Goal: Use online tool/utility: Utilize a website feature to perform a specific function

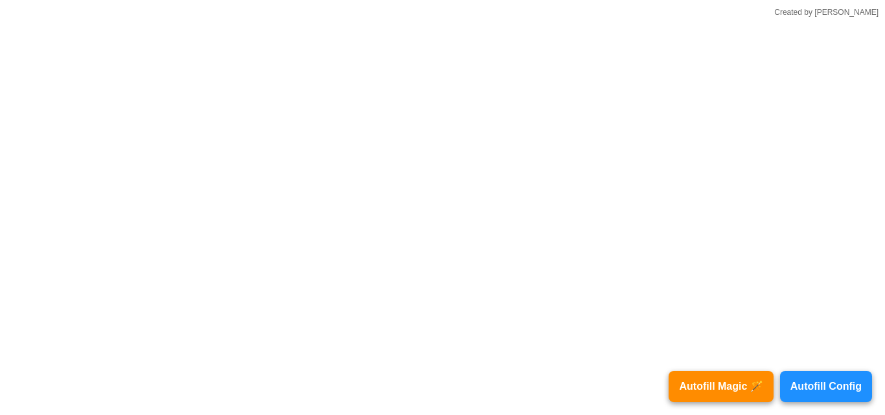
click at [802, 380] on button "Autofill Config" at bounding box center [826, 386] width 92 height 31
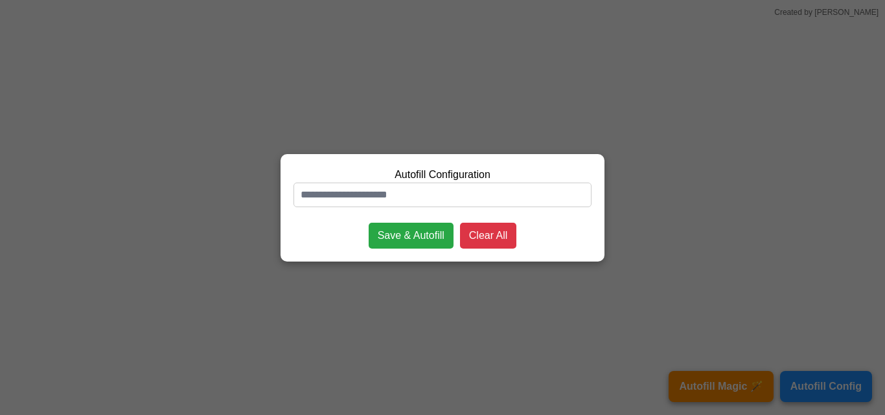
click at [727, 80] on div "Autofill Configuration Save & Autofill Clear All" at bounding box center [442, 207] width 885 height 415
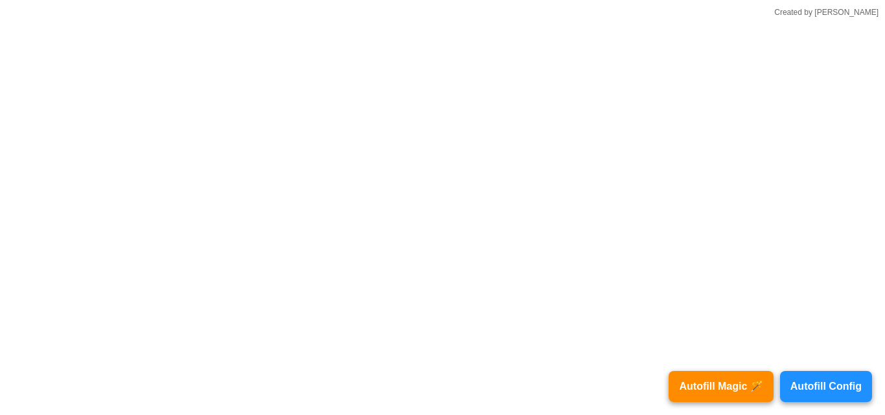
click at [819, 388] on button "Autofill Config" at bounding box center [826, 386] width 92 height 31
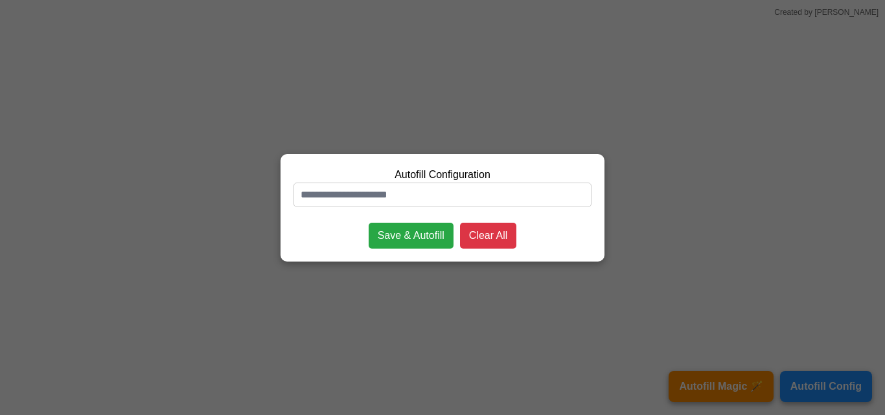
click at [724, 259] on div "Autofill Configuration Save & Autofill Clear All" at bounding box center [442, 207] width 885 height 415
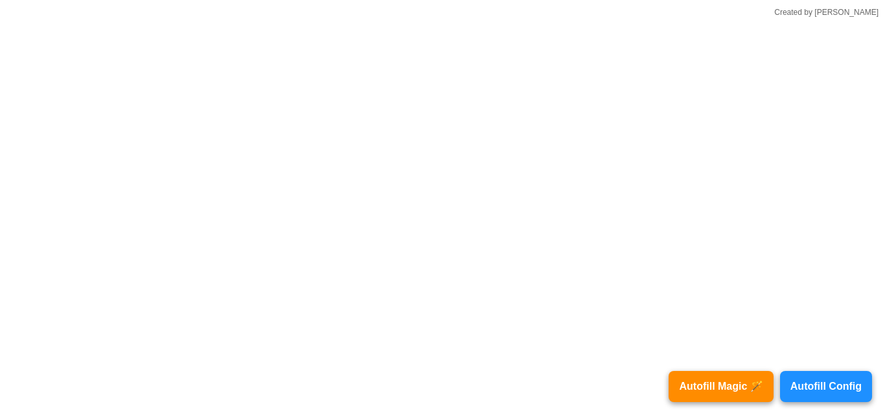
click at [856, 15] on div "Created by [PERSON_NAME]" at bounding box center [826, 12] width 104 height 12
click at [856, 15] on div "Created by Aaqib" at bounding box center [826, 12] width 104 height 12
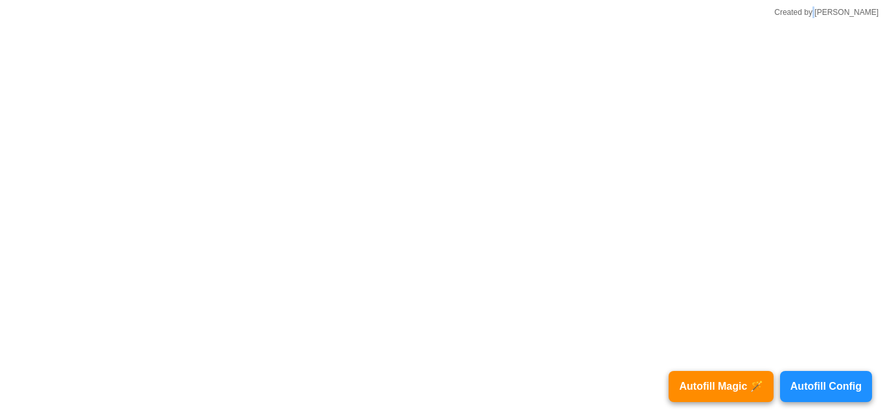
click at [856, 15] on div "Created by Aaqib" at bounding box center [826, 12] width 104 height 12
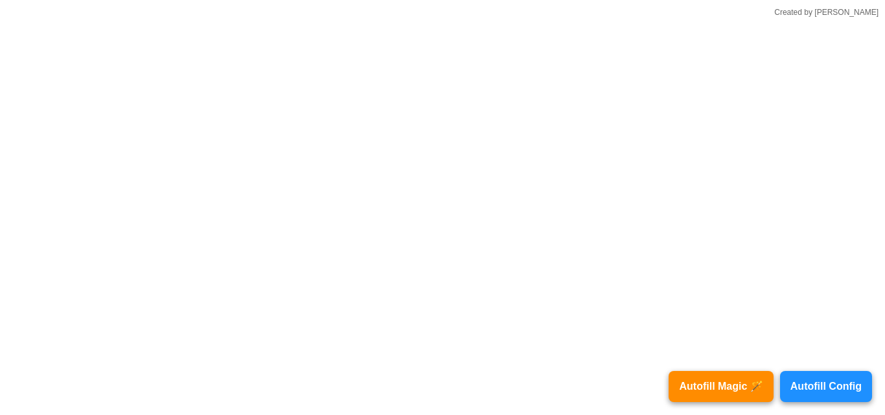
click at [856, 0] on html "Autofill Magic 🪄 Autofill Config Created by Aaqib" at bounding box center [442, 0] width 885 height 0
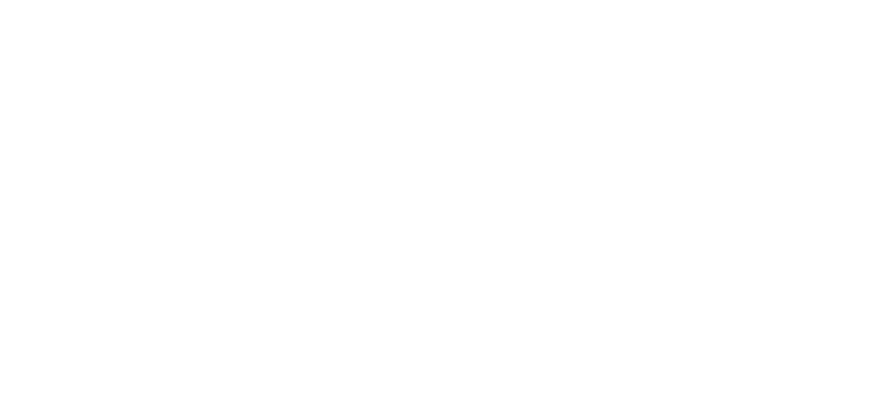
click at [816, 0] on html at bounding box center [442, 0] width 885 height 0
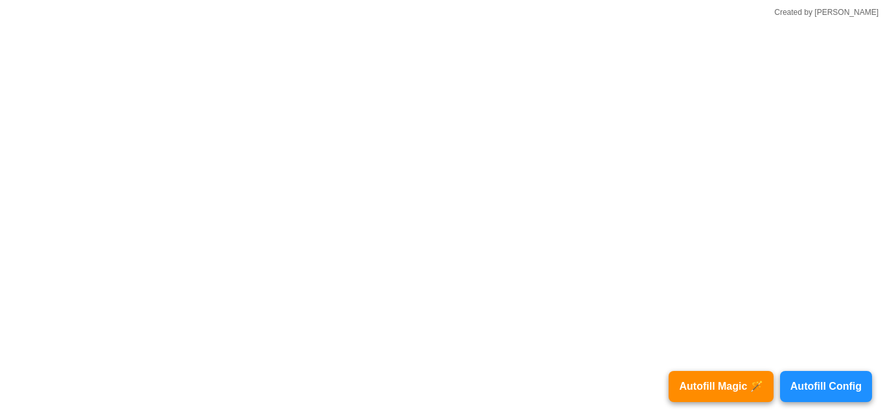
click at [586, 0] on html "Autofill Magic 🪄 Autofill Config Created by Aaqib" at bounding box center [442, 0] width 885 height 0
click at [404, 0] on html "Autofill Magic 🪄 Autofill Config Created by Aaqib" at bounding box center [442, 0] width 885 height 0
